Goal: Find specific page/section: Find specific page/section

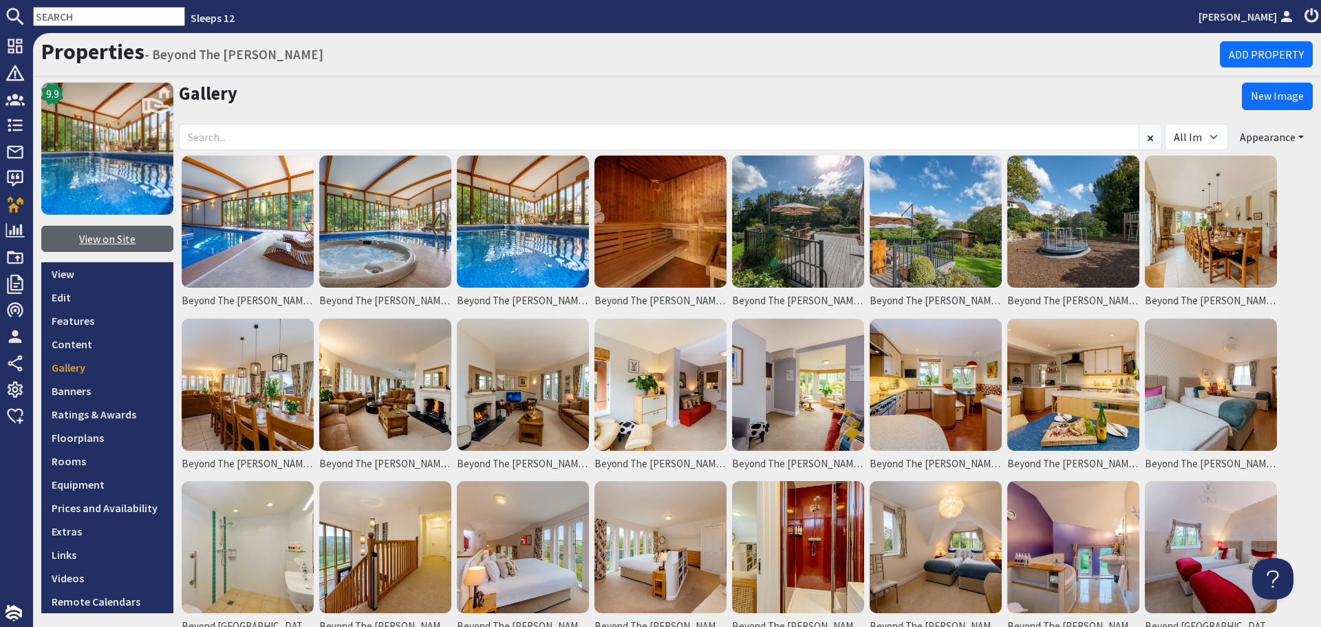
click at [120, 247] on link "View on Site" at bounding box center [107, 239] width 132 height 26
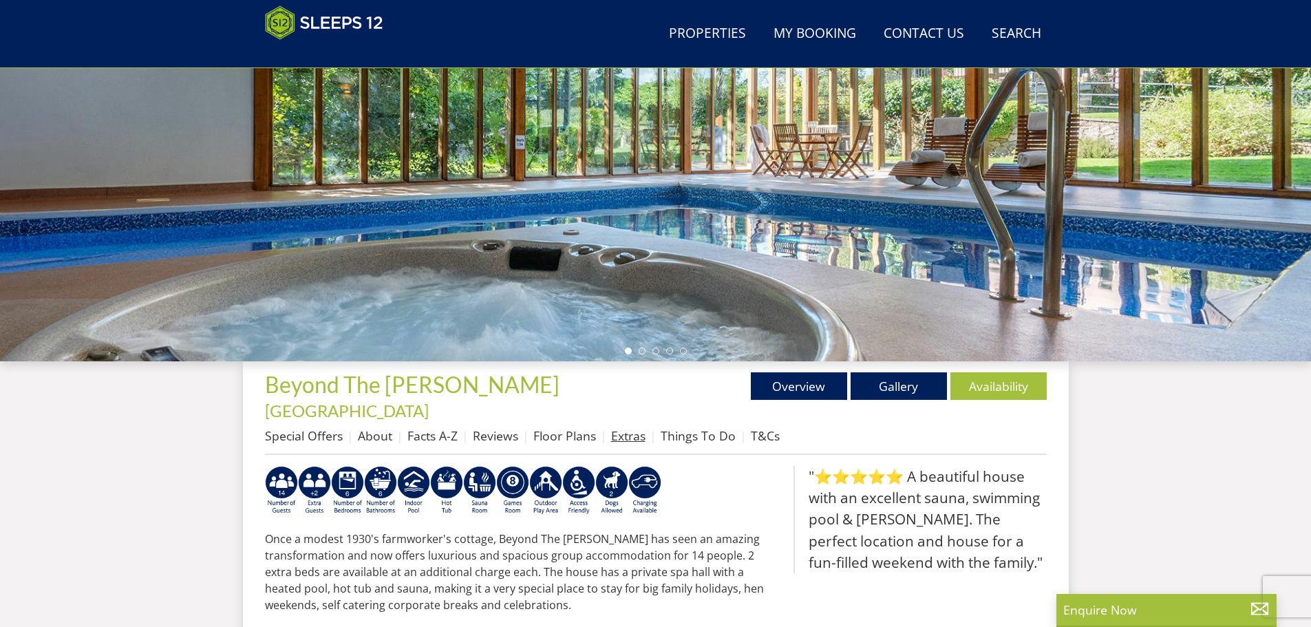
click at [622, 427] on link "Extras" at bounding box center [628, 435] width 34 height 17
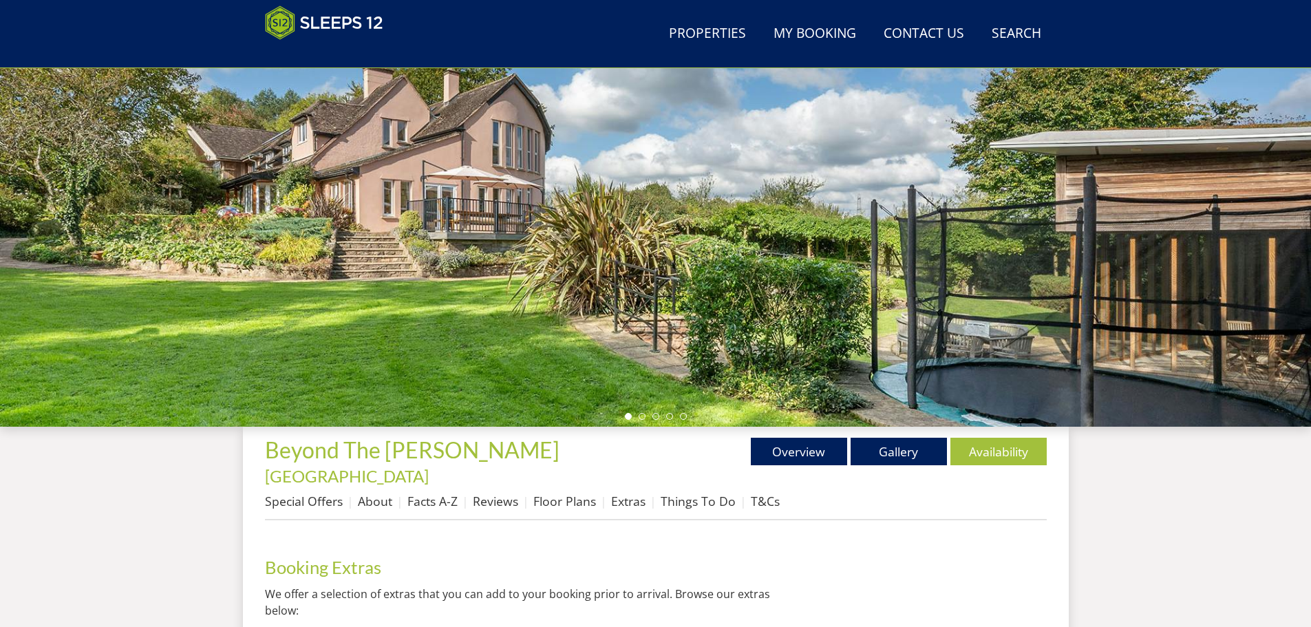
scroll to position [163, 0]
